Goal: Information Seeking & Learning: Learn about a topic

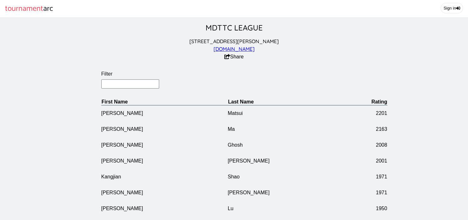
click at [121, 89] on input "Filter" at bounding box center [130, 83] width 58 height 9
click at [111, 86] on input "Filter" at bounding box center [130, 83] width 58 height 9
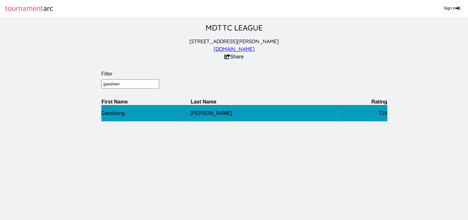
type input "gaoshen"
click at [113, 120] on td "Gaosheng" at bounding box center [145, 113] width 89 height 16
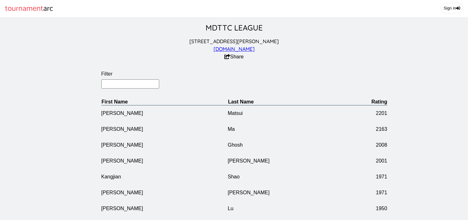
drag, startPoint x: 470, startPoint y: 17, endPoint x: 275, endPoint y: 76, distance: 203.4
click at [275, 76] on label "Filter" at bounding box center [244, 74] width 286 height 6
click at [159, 79] on input "Filter" at bounding box center [130, 83] width 58 height 9
click at [107, 89] on input "Filter" at bounding box center [130, 83] width 58 height 9
click at [115, 88] on input "Filter" at bounding box center [130, 83] width 58 height 9
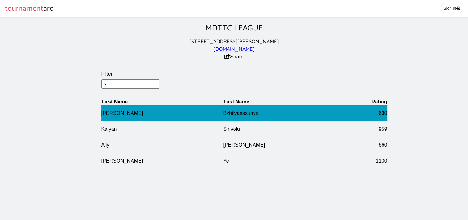
type input "ly"
click at [105, 119] on td "[PERSON_NAME]" at bounding box center [162, 113] width 122 height 16
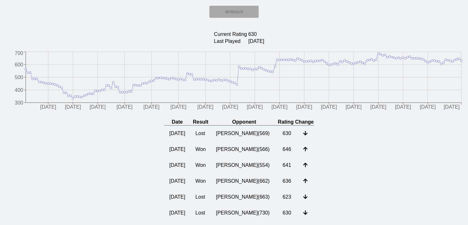
scroll to position [49, 0]
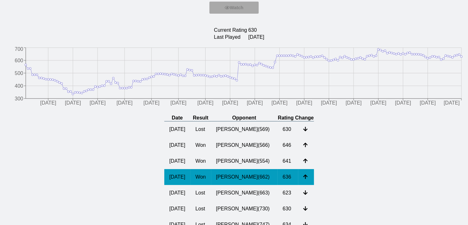
click at [233, 185] on td "[PERSON_NAME] ( 662 )" at bounding box center [244, 177] width 67 height 16
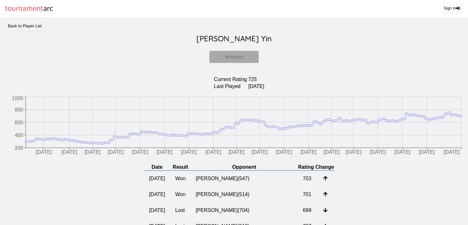
scroll to position [0, 0]
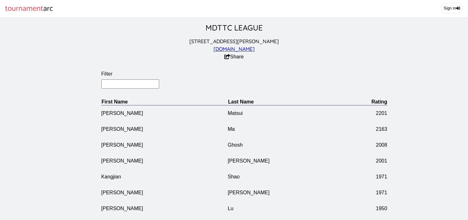
click at [115, 88] on input "Filter" at bounding box center [130, 83] width 58 height 9
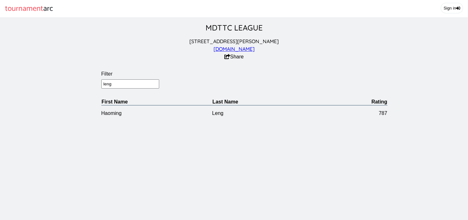
type input "leng"
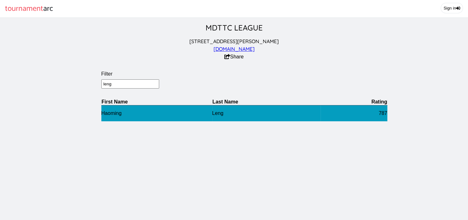
click at [109, 120] on td "Haoming" at bounding box center [156, 113] width 111 height 16
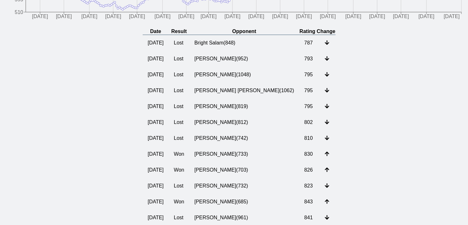
scroll to position [113, 0]
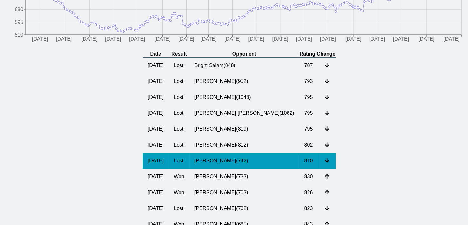
click at [238, 168] on td "[PERSON_NAME] ( 742 )" at bounding box center [244, 161] width 110 height 16
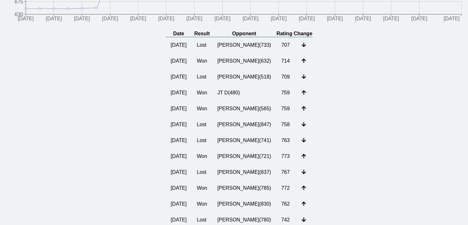
scroll to position [130, 0]
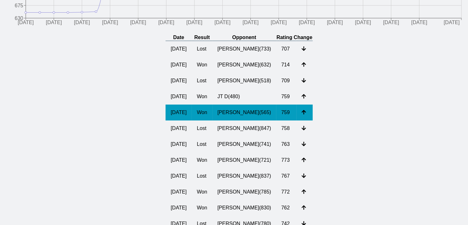
click at [236, 117] on td "[PERSON_NAME] ( 565 )" at bounding box center [244, 113] width 64 height 16
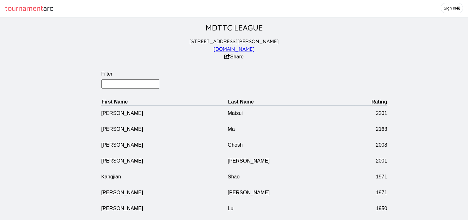
click at [118, 89] on input "Filter" at bounding box center [130, 83] width 58 height 9
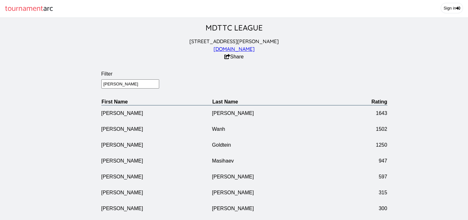
type input "[PERSON_NAME]"
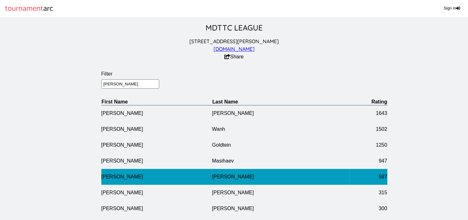
click at [103, 180] on td "[PERSON_NAME]" at bounding box center [156, 177] width 111 height 16
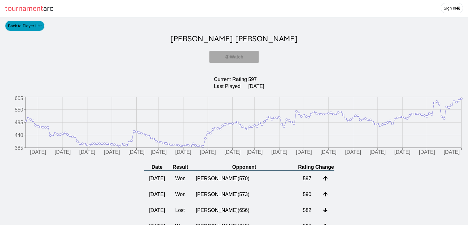
click at [21, 30] on link "Back to Player List" at bounding box center [24, 26] width 39 height 10
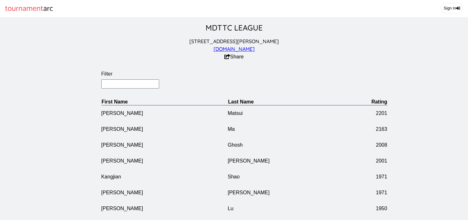
click at [125, 89] on input "Filter" at bounding box center [130, 83] width 58 height 9
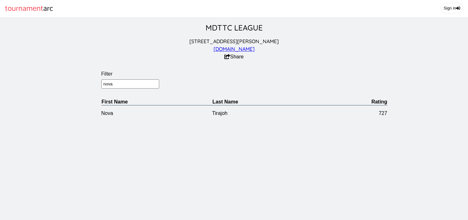
type input "nova"
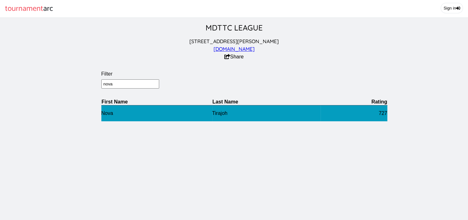
click at [110, 118] on td "Nova" at bounding box center [156, 113] width 111 height 16
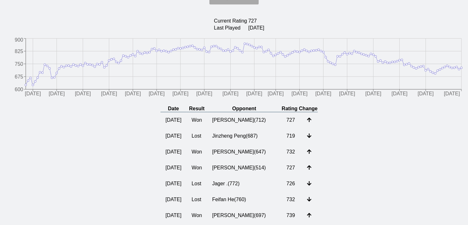
scroll to position [74, 0]
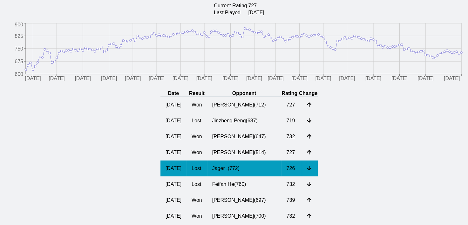
click at [220, 173] on td "Jager . ( 772 )" at bounding box center [244, 168] width 74 height 16
